Goal: Information Seeking & Learning: Learn about a topic

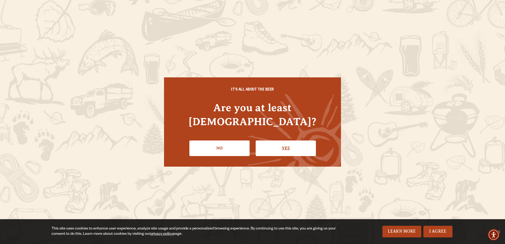
click at [282, 140] on link "Yes" at bounding box center [286, 147] width 60 height 15
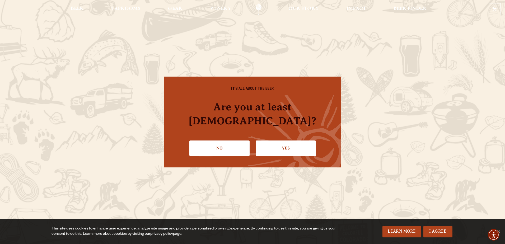
click at [294, 141] on link "Yes" at bounding box center [286, 147] width 60 height 15
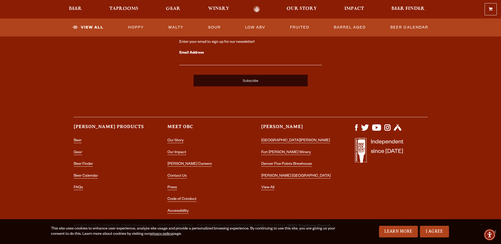
scroll to position [1328, 0]
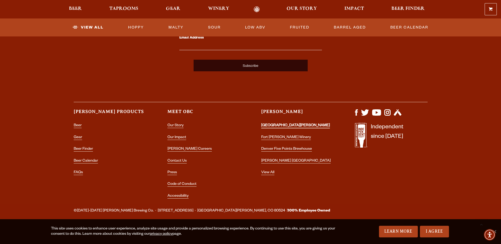
click at [287, 124] on link "[GEOGRAPHIC_DATA][PERSON_NAME]" at bounding box center [295, 126] width 69 height 5
click at [80, 171] on link "FAQs" at bounding box center [78, 173] width 9 height 5
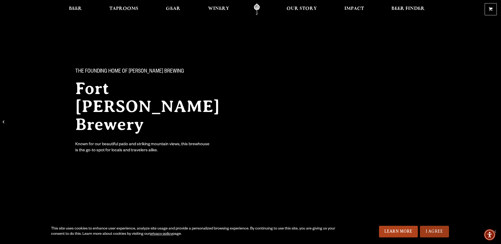
click at [441, 230] on link "I Agree" at bounding box center [434, 232] width 29 height 12
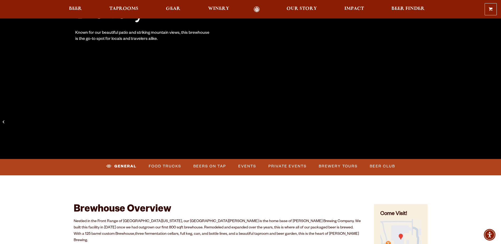
scroll to position [123, 0]
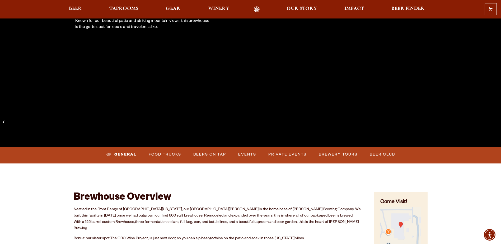
click at [380, 154] on link "Beer Club" at bounding box center [382, 154] width 30 height 12
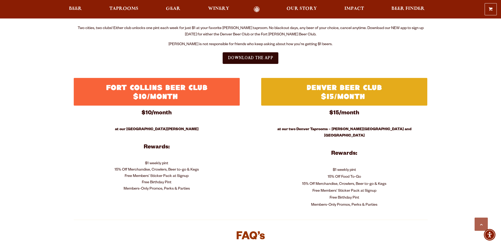
scroll to position [308, 0]
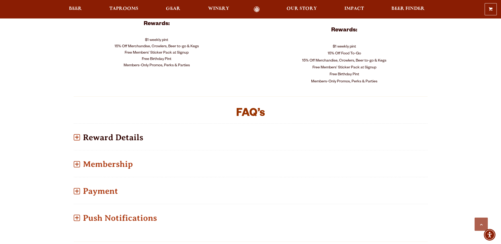
click at [77, 135] on span at bounding box center [77, 137] width 1 height 4
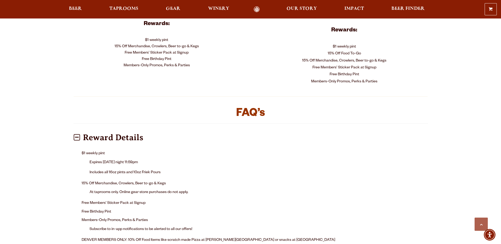
scroll to position [370, 0]
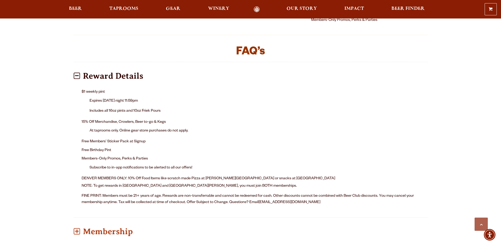
click at [143, 107] on li "Includes all 16oz pints and 10oz Friek Pours" at bounding box center [254, 111] width 330 height 8
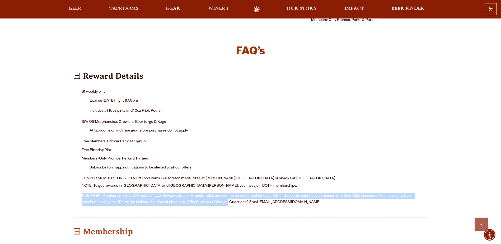
drag, startPoint x: 227, startPoint y: 195, endPoint x: 81, endPoint y: 186, distance: 146.2
click at [81, 186] on div "$1 weekly pint Expires Sunday night 11:59pm Includes all 16oz pints and 10oz Fr…" at bounding box center [251, 148] width 354 height 127
copy p "FINE PRINT: Members must be 21+ years of age. Rewards are non-transferrable and…"
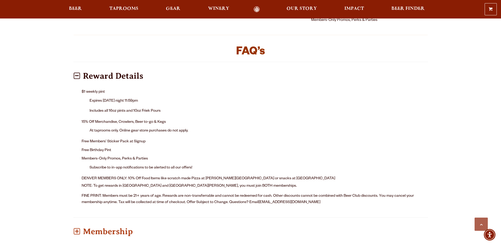
click at [417, 118] on li "15% Off Merchandise, Crowlers, Beer to-go & Kegs At taprooms only. Online gear …" at bounding box center [251, 128] width 338 height 20
click at [341, 100] on ul "Expires Sunday night 11:59pm Includes all 16oz pints and 10oz Friek Pours" at bounding box center [254, 106] width 330 height 19
